Goal: Navigation & Orientation: Find specific page/section

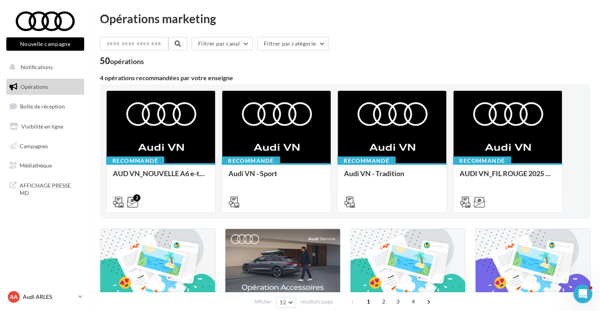
click at [76, 298] on link "AA Audi ARLES audi-arle-pra" at bounding box center [45, 297] width 78 height 15
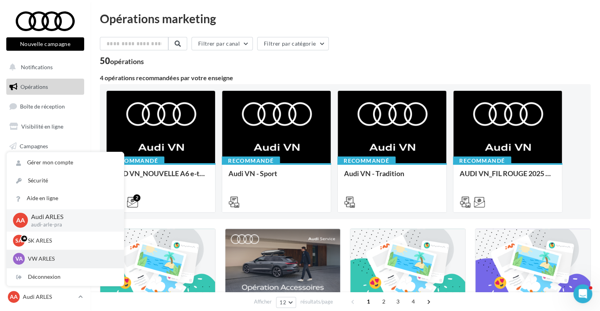
click at [54, 261] on p "VW ARLES" at bounding box center [71, 259] width 87 height 8
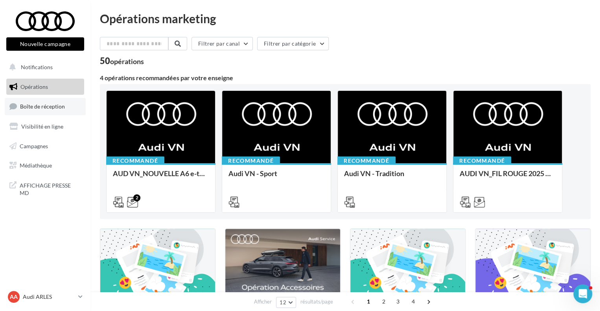
click at [58, 109] on span "Boîte de réception" at bounding box center [42, 106] width 45 height 7
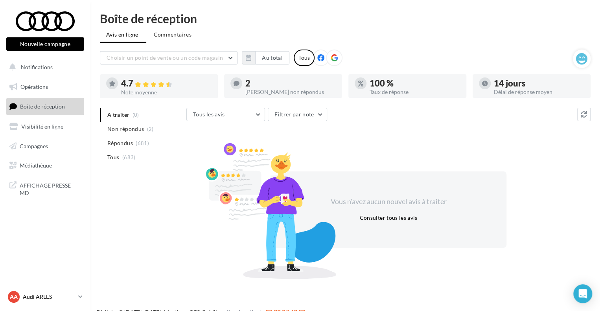
click at [81, 299] on icon at bounding box center [80, 296] width 4 height 7
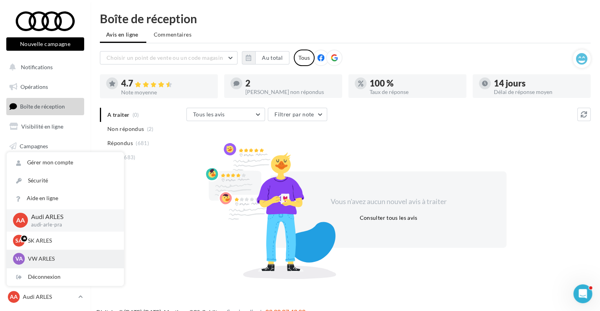
click at [57, 260] on p "VW ARLES" at bounding box center [71, 259] width 87 height 8
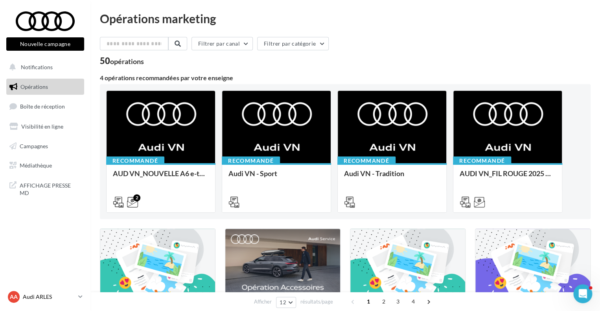
click at [79, 298] on icon at bounding box center [80, 296] width 4 height 7
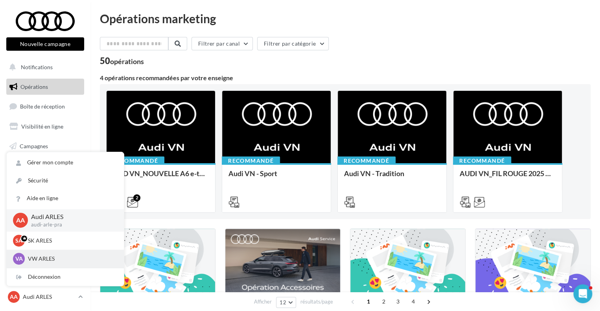
click at [49, 256] on p "VW ARLES" at bounding box center [71, 259] width 87 height 8
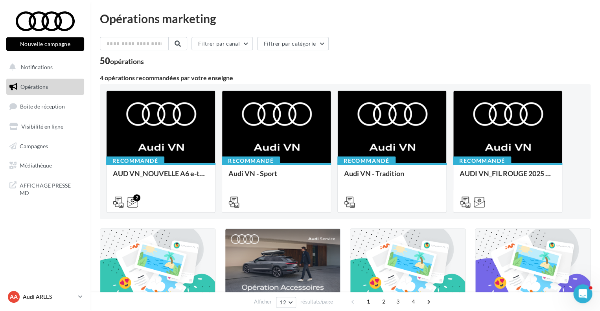
click at [83, 303] on link "AA Audi ARLES audi-arle-pra" at bounding box center [45, 297] width 78 height 15
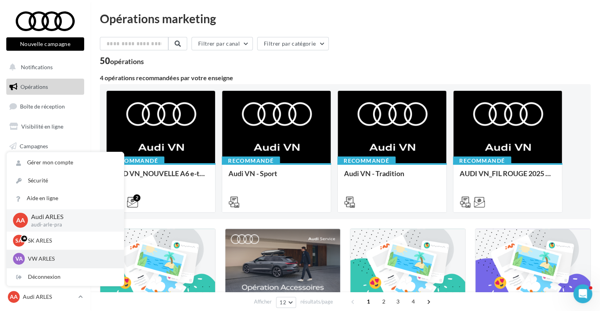
click at [41, 258] on p "VW ARLES" at bounding box center [71, 259] width 87 height 8
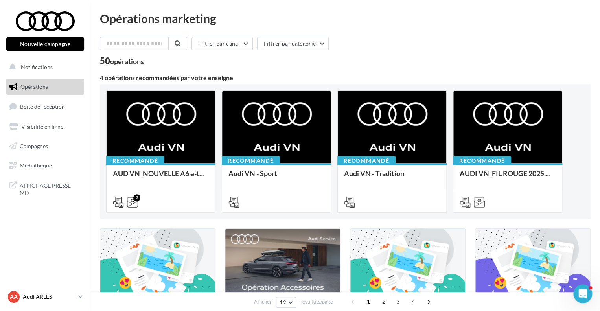
click at [80, 298] on icon at bounding box center [80, 296] width 4 height 7
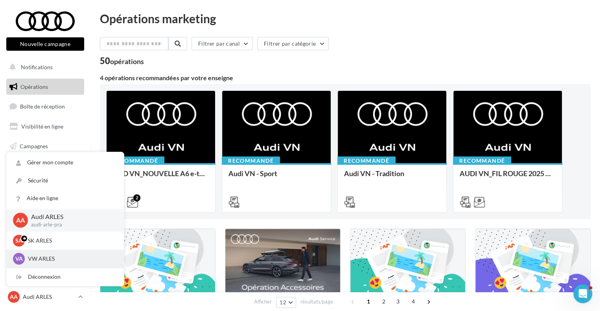
click at [36, 258] on p "VW ARLES" at bounding box center [71, 259] width 87 height 8
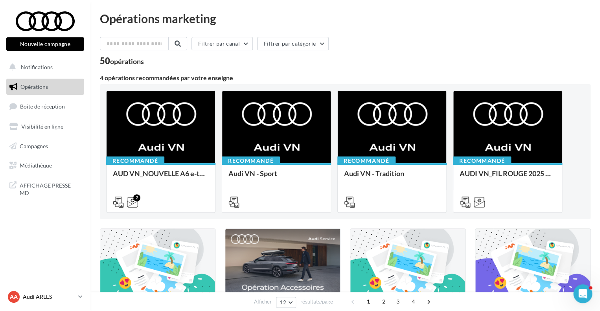
click at [80, 301] on link "AA Audi ARLES audi-arle-pra" at bounding box center [45, 297] width 78 height 15
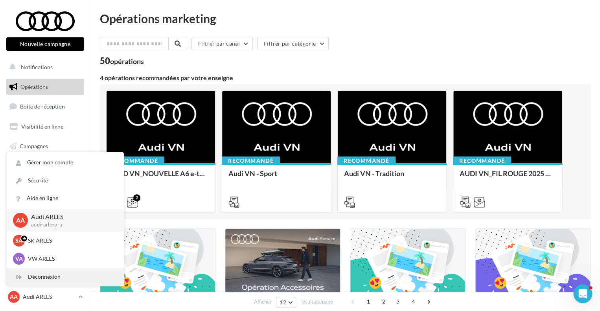
click at [58, 279] on div "Déconnexion" at bounding box center [65, 277] width 117 height 18
